Goal: Task Accomplishment & Management: Use online tool/utility

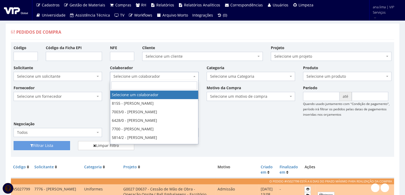
click at [150, 75] on span "Selecione um colaborador" at bounding box center [153, 76] width 78 height 5
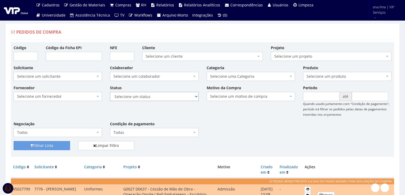
drag, startPoint x: 152, startPoint y: 96, endPoint x: 152, endPoint y: 100, distance: 4.0
click at [152, 96] on select "Selecione um status Cancelado Aguardando Aprovação Diretoria Pedido Aprovado Ag…" at bounding box center [154, 96] width 89 height 9
select select "1"
click at [110, 92] on select "Selecione um status Cancelado Aguardando Aprovação Diretoria Pedido Aprovado Ag…" at bounding box center [154, 96] width 89 height 9
click at [49, 147] on button "Filtrar Lista" at bounding box center [42, 145] width 57 height 9
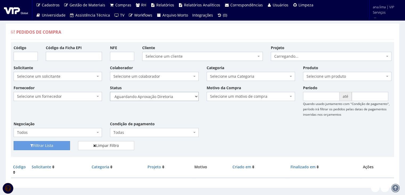
drag, startPoint x: 0, startPoint y: 0, endPoint x: 173, endPoint y: 95, distance: 197.2
click at [173, 95] on select "Selecione um status Cancelado Aguardando Aprovação Diretoria Pedido Aprovado Ag…" at bounding box center [154, 96] width 89 height 9
select select "4"
click at [110, 92] on select "Selecione um status Cancelado Aguardando Aprovação Diretoria Pedido Aprovado Ag…" at bounding box center [154, 96] width 89 height 9
drag, startPoint x: 43, startPoint y: 143, endPoint x: 52, endPoint y: 140, distance: 10.0
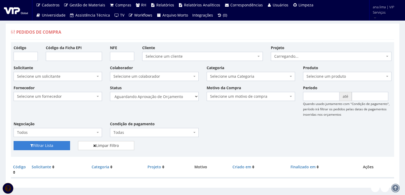
click at [43, 143] on button "Filtrar Lista" at bounding box center [42, 145] width 57 height 9
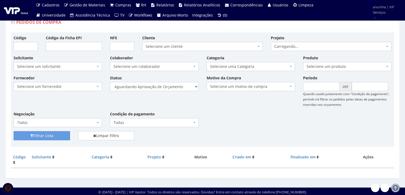
scroll to position [11, 0]
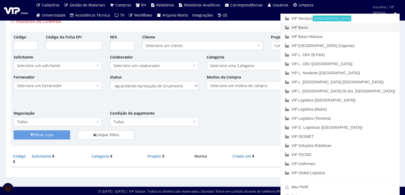
click at [364, 28] on link "VIP Bauru" at bounding box center [340, 27] width 119 height 9
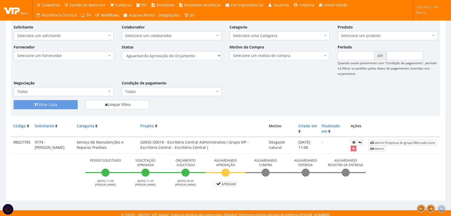
scroll to position [43, 0]
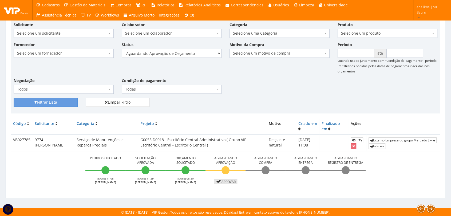
click at [231, 180] on link "Aprovar" at bounding box center [225, 181] width 23 height 5
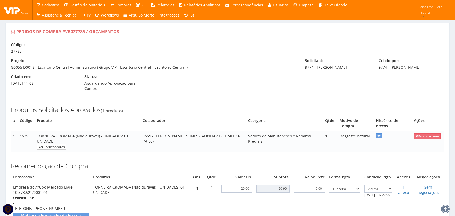
select select "0"
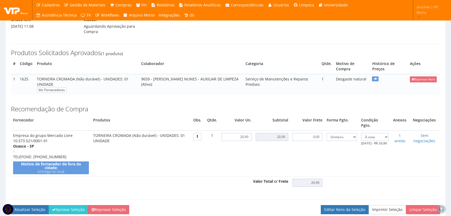
scroll to position [59, 0]
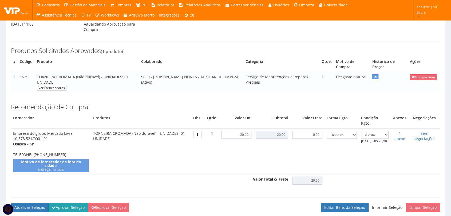
click at [74, 204] on button "Aprovar Seleção" at bounding box center [68, 207] width 39 height 9
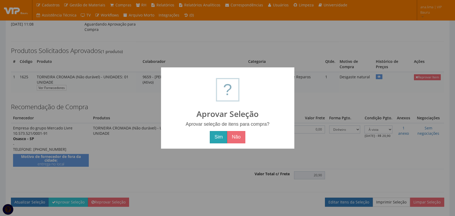
click at [222, 136] on button "Sim" at bounding box center [218, 137] width 17 height 12
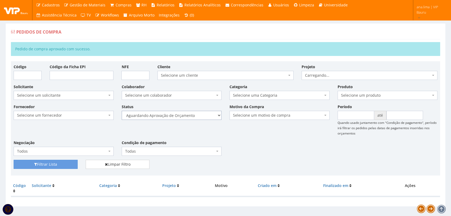
click at [194, 116] on select "Selecione um status Cancelado Aguardando Aprovação Diretoria Pedido Aprovado Ag…" at bounding box center [172, 115] width 100 height 9
select select "1"
click at [122, 111] on select "Selecione um status Cancelado Aguardando Aprovação Diretoria Pedido Aprovado Ag…" at bounding box center [172, 115] width 100 height 9
click at [60, 161] on button "Filtrar Lista" at bounding box center [46, 164] width 64 height 9
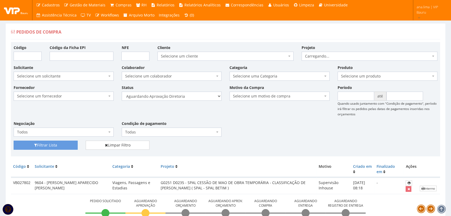
scroll to position [89, 0]
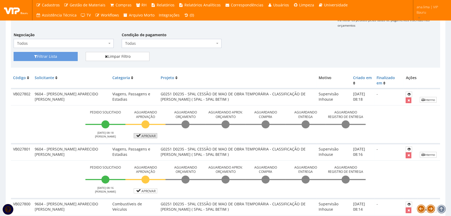
click at [149, 135] on link "Aprovar" at bounding box center [145, 135] width 23 height 5
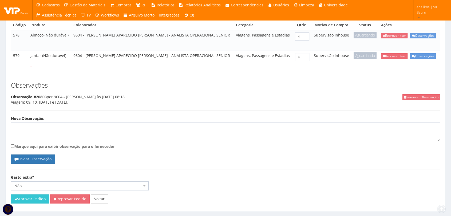
scroll to position [118, 0]
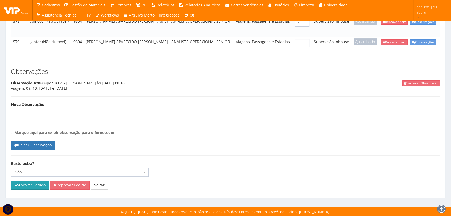
click at [34, 187] on button "Aprovar Pedido" at bounding box center [30, 185] width 38 height 9
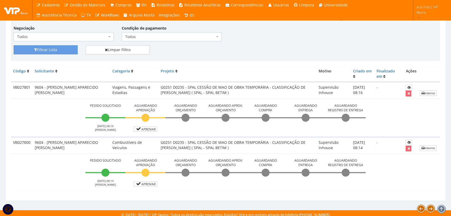
scroll to position [117, 0]
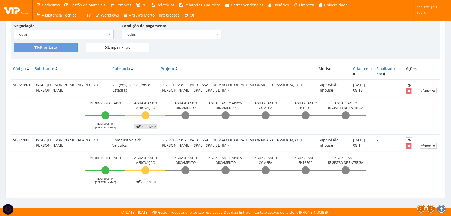
click at [147, 126] on link "Aprovar" at bounding box center [145, 126] width 23 height 5
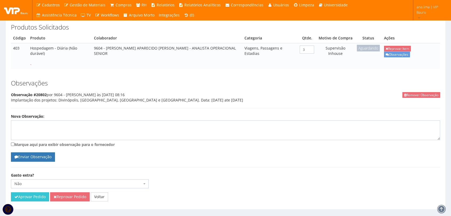
scroll to position [105, 0]
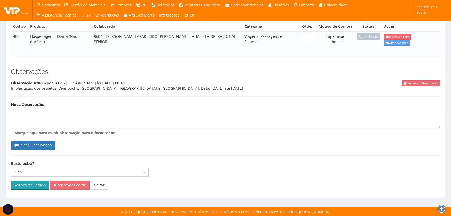
drag, startPoint x: 30, startPoint y: 186, endPoint x: 246, endPoint y: 30, distance: 266.2
click at [30, 186] on button "Aprovar Pedido" at bounding box center [30, 185] width 38 height 9
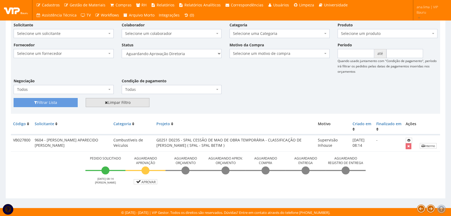
scroll to position [62, 0]
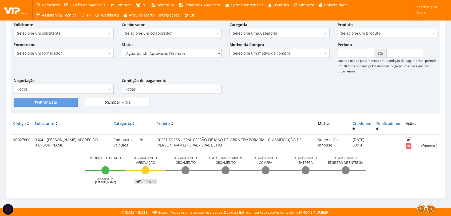
click at [148, 182] on link "Aprovar" at bounding box center [145, 181] width 23 height 5
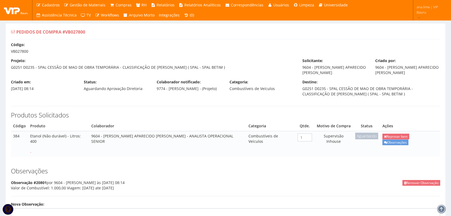
scroll to position [99, 0]
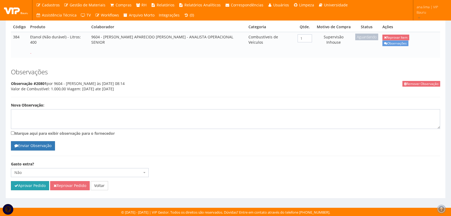
click at [31, 185] on button "Aprovar Pedido" at bounding box center [30, 185] width 38 height 9
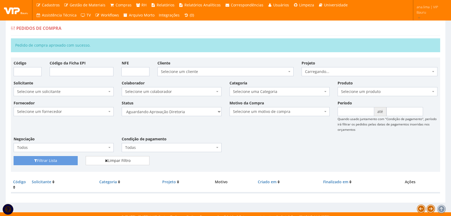
scroll to position [9, 0]
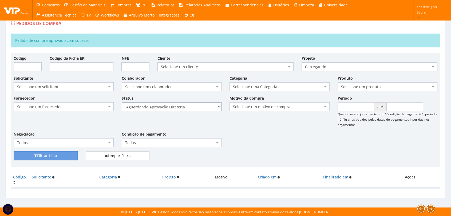
click at [183, 107] on select "Selecione um status Cancelado Aguardando Aprovação Diretoria Pedido Aprovado Ag…" at bounding box center [172, 106] width 100 height 9
click at [122, 102] on select "Selecione um status Cancelado Aguardando Aprovação Diretoria Pedido Aprovado Ag…" at bounding box center [172, 106] width 100 height 9
click at [59, 154] on button "Filtrar Lista" at bounding box center [46, 155] width 64 height 9
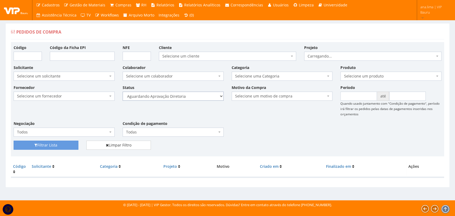
click at [170, 97] on select "Selecione um status Cancelado Aguardando Aprovação Diretoria Pedido Aprovado Ag…" at bounding box center [173, 96] width 101 height 9
select select "4"
click at [123, 92] on select "Selecione um status Cancelado Aguardando Aprovação Diretoria Pedido Aprovado Ag…" at bounding box center [173, 96] width 101 height 9
click at [55, 142] on button "Filtrar Lista" at bounding box center [46, 145] width 65 height 9
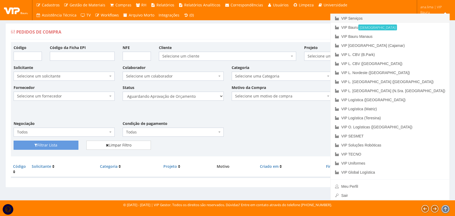
click at [408, 17] on link "VIP Serviços" at bounding box center [390, 18] width 119 height 9
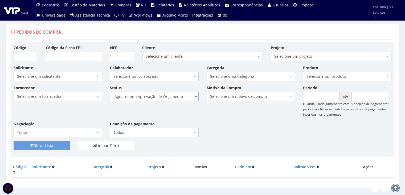
click at [165, 95] on select "Selecione um status Cancelado Aguardando Aprovação Diretoria Pedido Aprovado Ag…" at bounding box center [154, 96] width 89 height 9
select select "1"
click at [110, 92] on select "Selecione um status Cancelado Aguardando Aprovação Diretoria Pedido Aprovado Ag…" at bounding box center [154, 96] width 89 height 9
click at [57, 144] on button "Filtrar Lista" at bounding box center [42, 145] width 57 height 9
click at [164, 98] on select "Selecione um status Cancelado Aguardando Aprovação Diretoria Pedido Aprovado Ag…" at bounding box center [154, 96] width 89 height 9
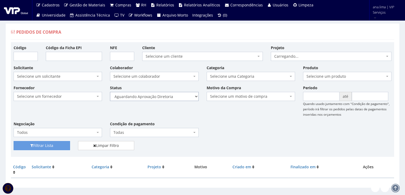
select select "4"
click at [110, 92] on select "Selecione um status Cancelado Aguardando Aprovação Diretoria Pedido Aprovado Ag…" at bounding box center [154, 96] width 89 height 9
click at [61, 142] on button "Filtrar Lista" at bounding box center [42, 145] width 57 height 9
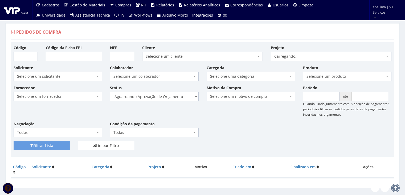
scroll to position [11, 0]
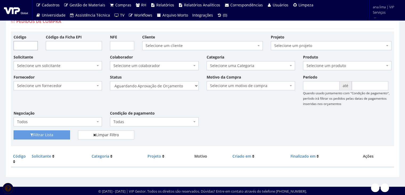
click at [25, 46] on input "Código" at bounding box center [26, 45] width 24 height 9
click at [158, 88] on select "Selecione um status Cancelado Aguardando Aprovação Diretoria Pedido Aprovado Ag…" at bounding box center [154, 85] width 89 height 9
click at [260, 131] on div "Filtrar Lista Limpar Filtro" at bounding box center [203, 136] width 386 height 13
click at [24, 44] on input "Código" at bounding box center [26, 45] width 24 height 9
click at [156, 89] on select "Selecione um status Cancelado Aguardando Aprovação Diretoria Pedido Aprovado Ag…" at bounding box center [154, 85] width 89 height 9
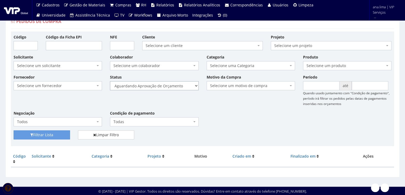
select select
click at [110, 81] on select "Selecione um status Cancelado Aguardando Aprovação Diretoria Pedido Aprovado Ag…" at bounding box center [154, 85] width 89 height 9
click at [18, 44] on input "Código" at bounding box center [26, 45] width 24 height 9
paste input "VS027798"
type input "VS027798"
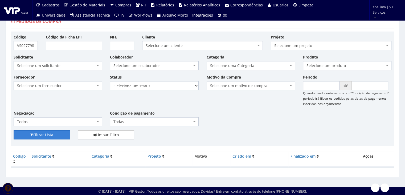
click at [59, 135] on button "Filtrar Lista" at bounding box center [42, 134] width 57 height 9
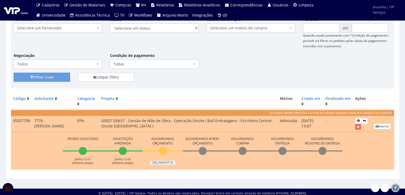
scroll to position [70, 0]
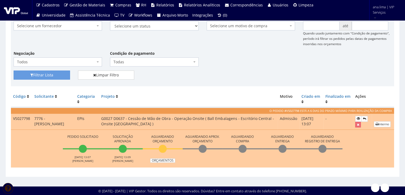
click at [170, 163] on td "Pedido Solicitado 08/10/2025 13:07 RODRIGO MARTINS Solicitação Aprovada 08/10/2…" at bounding box center [203, 149] width 384 height 38
click at [170, 158] on link "Orçamentos" at bounding box center [162, 160] width 25 height 4
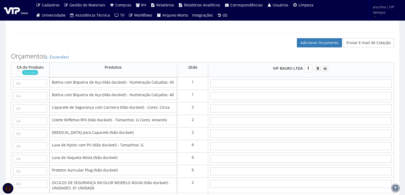
scroll to position [373, 0]
click at [30, 87] on input "text" at bounding box center [30, 83] width 34 height 8
paste input "28511"
type input "28511"
click at [34, 97] on input "text" at bounding box center [30, 95] width 34 height 8
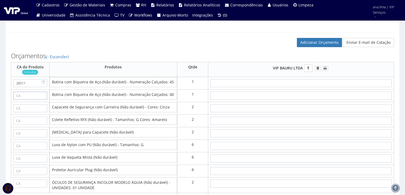
type input "28511"
click at [45, 84] on icon at bounding box center [43, 82] width 3 height 4
click at [43, 97] on icon at bounding box center [43, 95] width 3 height 4
click at [30, 74] on link "Consultar" at bounding box center [30, 72] width 16 height 5
click at [32, 86] on input "28511" at bounding box center [30, 83] width 34 height 8
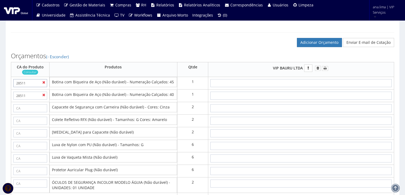
drag, startPoint x: 32, startPoint y: 86, endPoint x: 1, endPoint y: 89, distance: 31.6
click at [1, 89] on div "Pedidos de Compra #VS027798 / Orçamentos Pedido Urgente admissão Código: 27798 …" at bounding box center [202, 21] width 405 height 763
paste input "43339"
type input "43339"
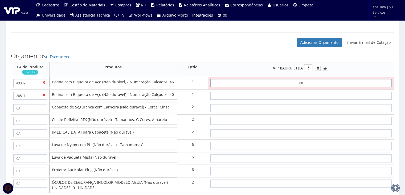
type input "0,01"
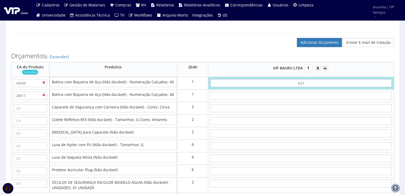
type input "0,01"
click at [44, 97] on icon at bounding box center [43, 95] width 3 height 4
drag, startPoint x: 26, startPoint y: 99, endPoint x: 0, endPoint y: 101, distance: 26.2
click at [0, 101] on div "Pedidos de Compra #VS027798 / Orçamentos Pedido Urgente admissão Código: 27798 …" at bounding box center [202, 21] width 405 height 763
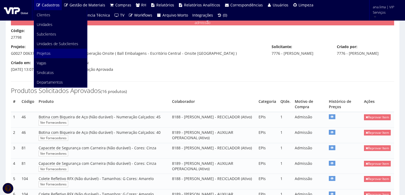
scroll to position [27, 0]
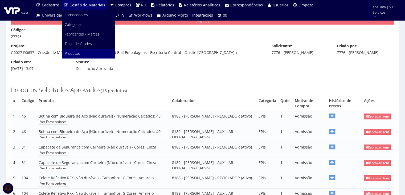
click at [79, 54] on span "Produtos" at bounding box center [72, 53] width 15 height 5
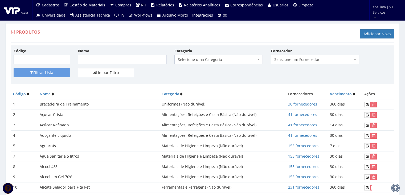
click at [87, 56] on input "Nome" at bounding box center [122, 59] width 89 height 9
type input "bota"
click at [14, 68] on button "Filtrar Lista" at bounding box center [42, 72] width 57 height 9
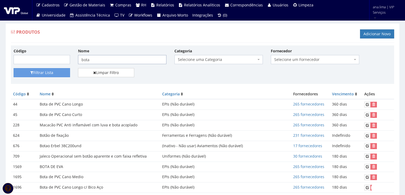
drag, startPoint x: 86, startPoint y: 61, endPoint x: 45, endPoint y: 63, distance: 41.4
click at [45, 63] on div "Código Nome bota Categoria Selecione uma Categoria (Inativo - Não usar) Aviamen…" at bounding box center [203, 58] width 386 height 20
type input "botina"
click at [14, 68] on button "Filtrar Lista" at bounding box center [42, 72] width 57 height 9
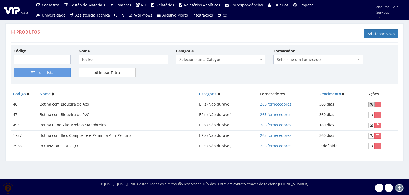
click at [372, 105] on icon at bounding box center [371, 104] width 3 height 4
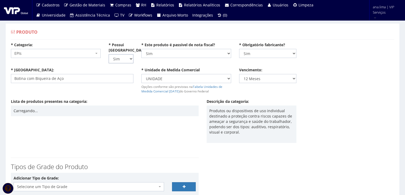
click at [123, 54] on select "Não Sim" at bounding box center [121, 58] width 25 height 9
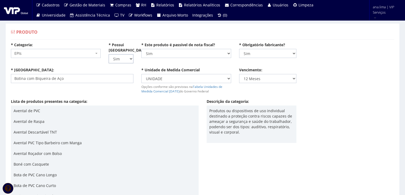
click at [118, 54] on select "Não Sim" at bounding box center [121, 58] width 25 height 9
click at [109, 54] on select "Não Sim" at bounding box center [121, 58] width 25 height 9
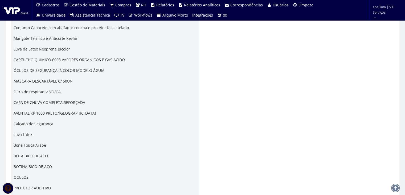
scroll to position [1120, 0]
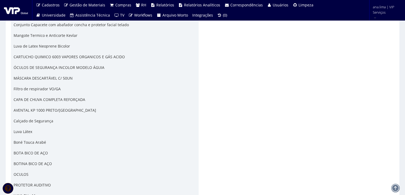
click at [30, 161] on p "BOTINA BICO DE AÇO" at bounding box center [105, 163] width 183 height 5
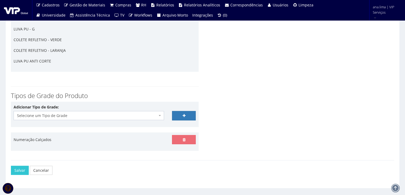
scroll to position [1303, 0]
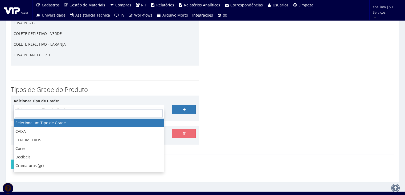
click at [59, 107] on span "Selecione um Tipo de Grade" at bounding box center [87, 109] width 140 height 5
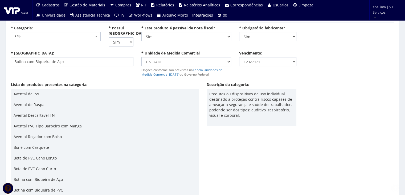
scroll to position [0, 0]
